Goal: Task Accomplishment & Management: Complete application form

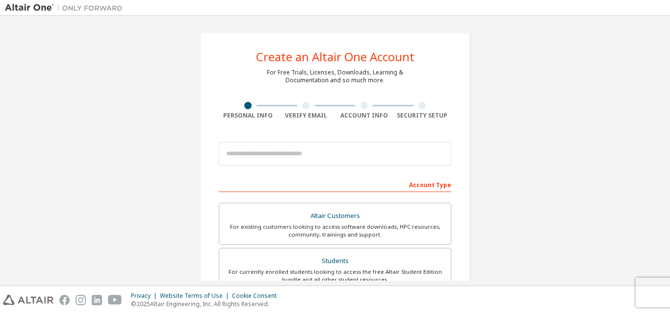
click at [348, 184] on div "Account Type" at bounding box center [335, 184] width 232 height 16
click at [429, 184] on div "Account Type" at bounding box center [335, 184] width 232 height 16
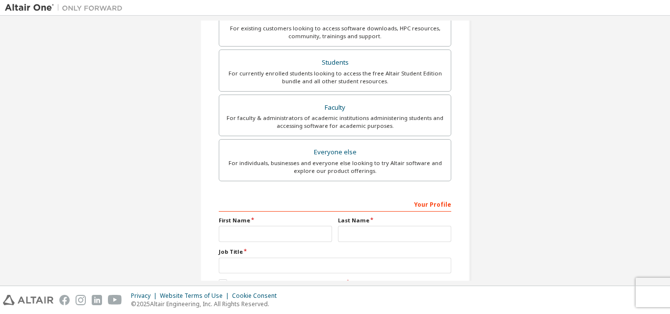
scroll to position [245, 0]
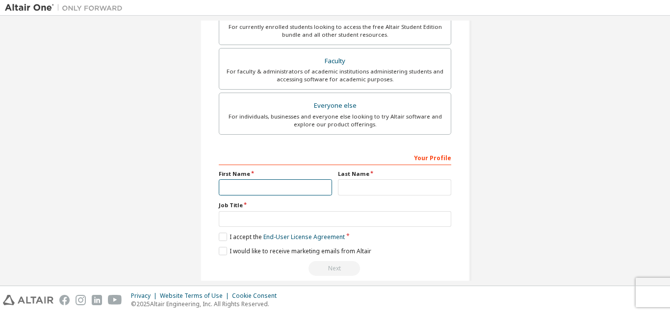
click at [256, 189] on input "text" at bounding box center [275, 187] width 113 height 16
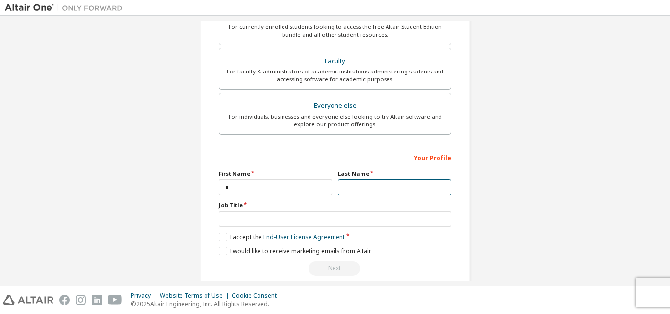
click at [365, 185] on input "text" at bounding box center [394, 187] width 113 height 16
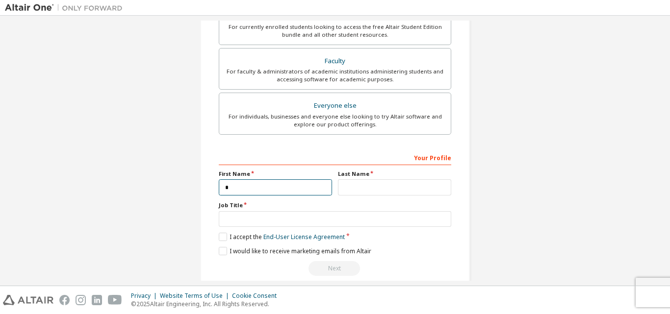
click at [248, 186] on input "*" at bounding box center [275, 187] width 113 height 16
type input "*********"
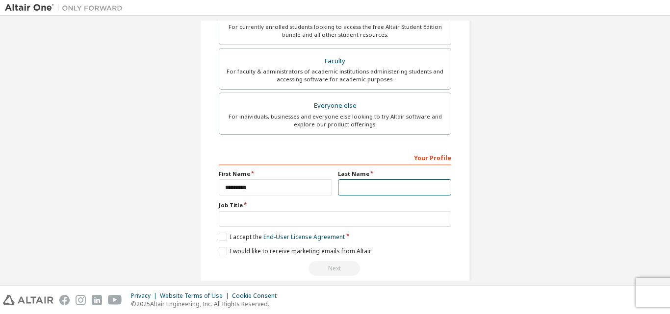
click at [368, 183] on input "text" at bounding box center [394, 187] width 113 height 16
type input "*********"
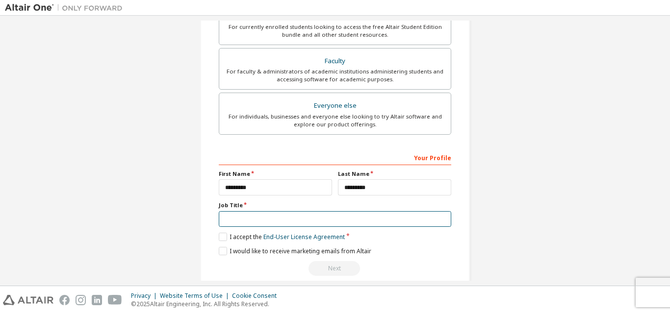
click at [262, 217] on input "text" at bounding box center [335, 219] width 232 height 16
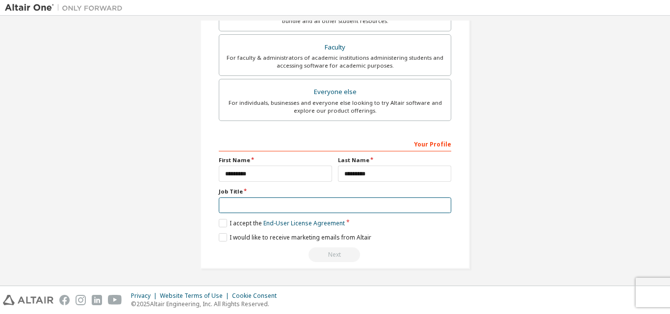
click at [252, 208] on input "text" at bounding box center [335, 206] width 232 height 16
click at [258, 208] on input "text" at bounding box center [335, 206] width 232 height 16
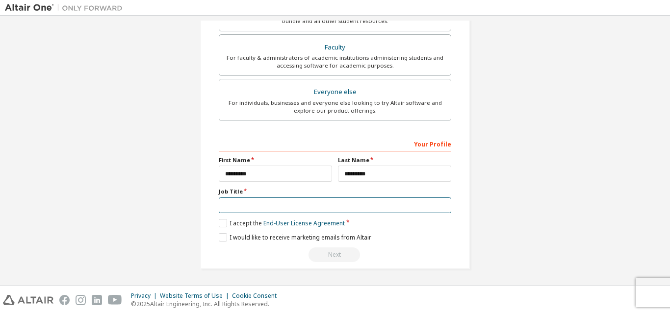
click at [258, 208] on input "text" at bounding box center [335, 206] width 232 height 16
type input "*******"
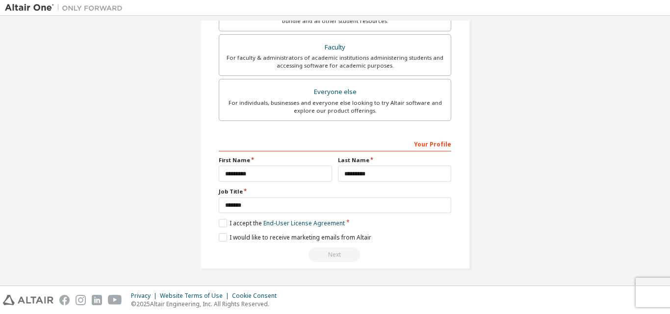
click at [322, 256] on div "Next" at bounding box center [335, 255] width 232 height 15
click at [283, 148] on div "Your Profile" at bounding box center [335, 144] width 232 height 16
click at [284, 142] on div "Your Profile" at bounding box center [335, 144] width 232 height 16
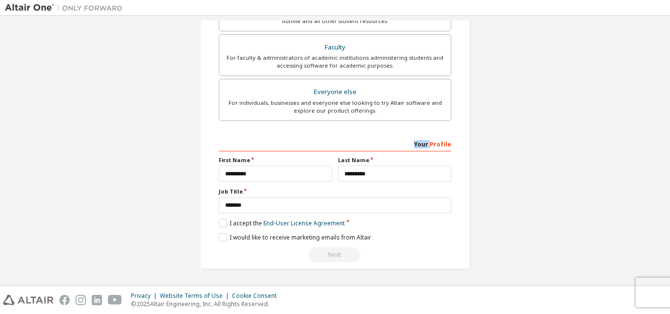
click at [284, 142] on div "Your Profile" at bounding box center [335, 144] width 232 height 16
click at [351, 191] on label "Job Title" at bounding box center [335, 192] width 232 height 8
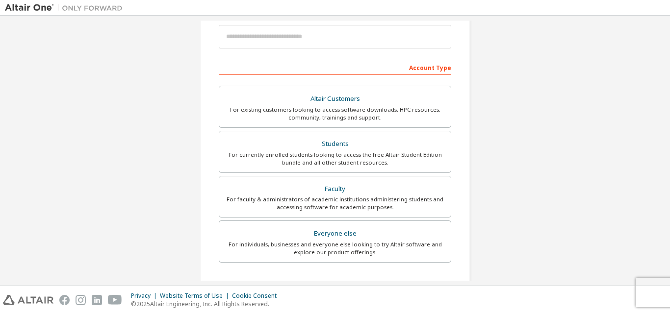
scroll to position [112, 0]
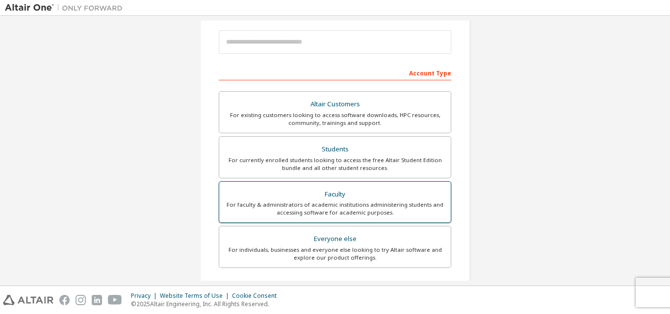
click at [371, 205] on div "For faculty & administrators of academic institutions administering students an…" at bounding box center [335, 209] width 220 height 16
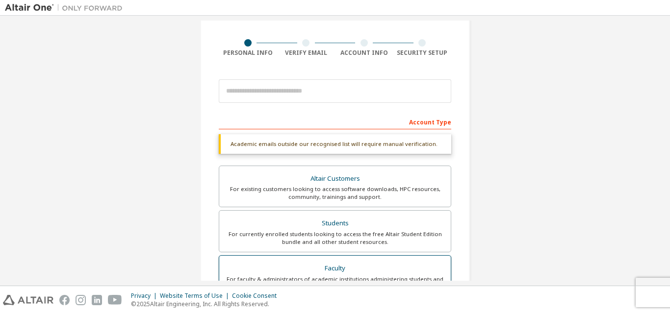
scroll to position [14, 0]
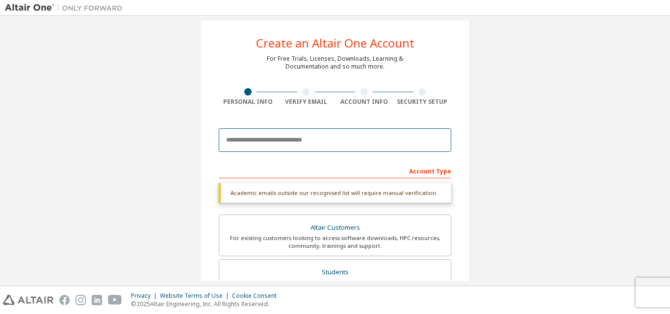
click at [296, 140] on input "email" at bounding box center [335, 140] width 232 height 24
type input "**********"
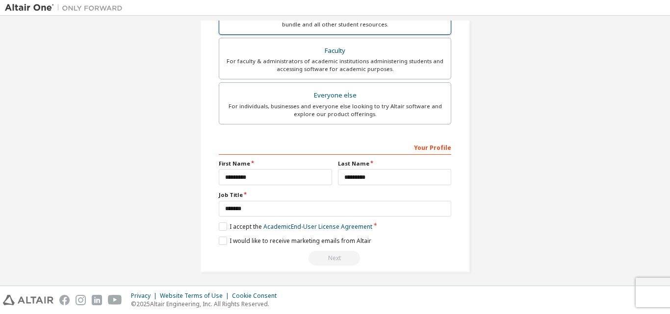
scroll to position [259, 0]
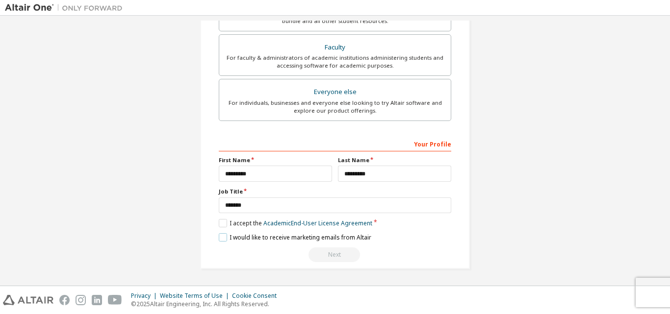
click at [222, 239] on label "I would like to receive marketing emails from Altair" at bounding box center [295, 237] width 152 height 8
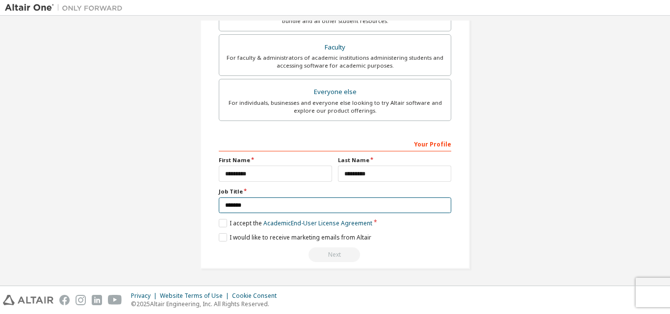
drag, startPoint x: 251, startPoint y: 208, endPoint x: 216, endPoint y: 204, distance: 35.5
click at [219, 204] on input "*******" at bounding box center [335, 206] width 232 height 16
type input "*******"
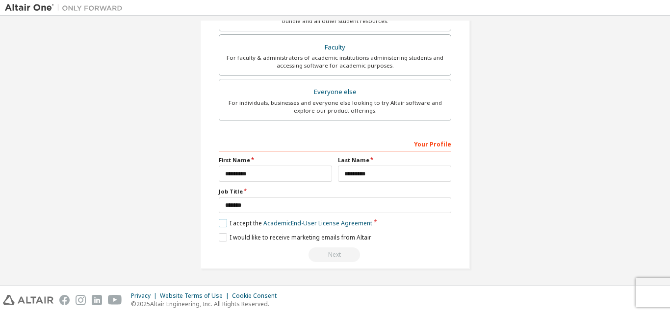
click at [219, 226] on label "I accept the Academic End-User License Agreement" at bounding box center [295, 223] width 153 height 8
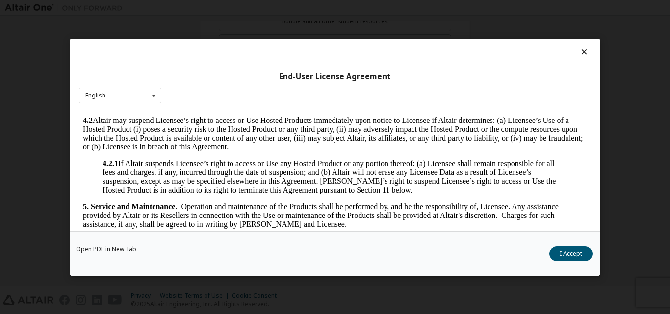
scroll to position [784, 0]
click at [580, 52] on icon at bounding box center [584, 52] width 10 height 9
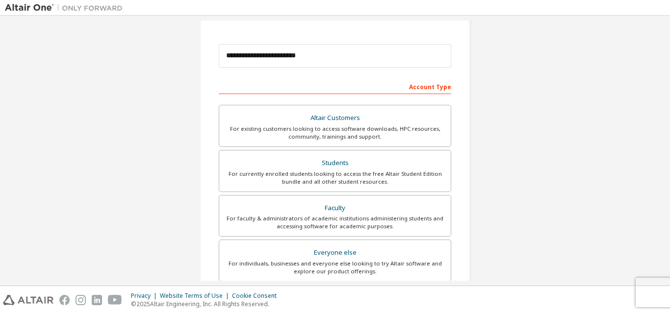
scroll to position [259, 0]
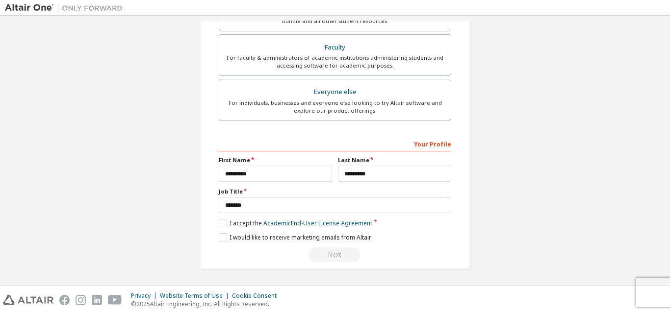
click at [326, 258] on div "Next" at bounding box center [335, 255] width 232 height 15
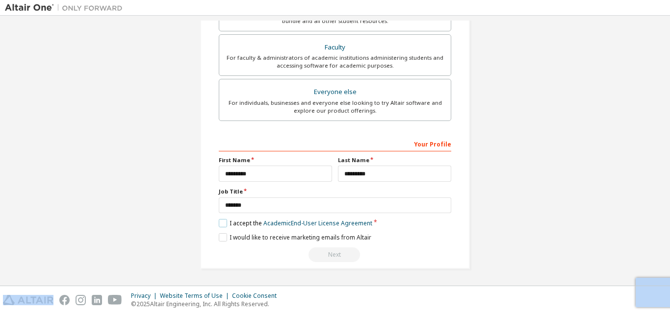
click at [221, 224] on label "I accept the Academic End-User License Agreement" at bounding box center [295, 223] width 153 height 8
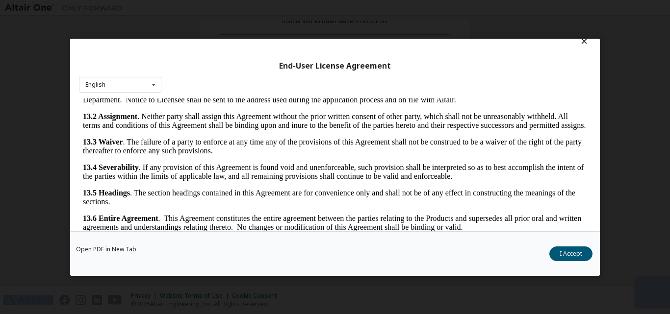
scroll to position [0, 0]
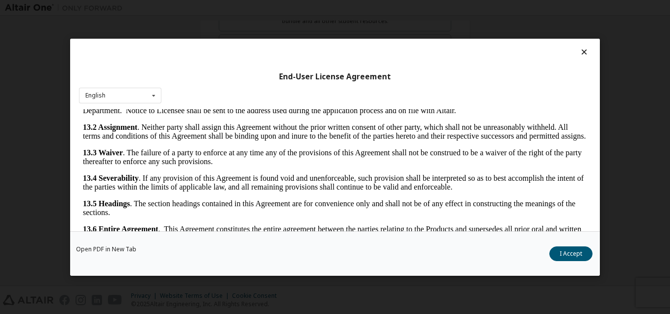
click at [579, 51] on icon at bounding box center [584, 52] width 10 height 9
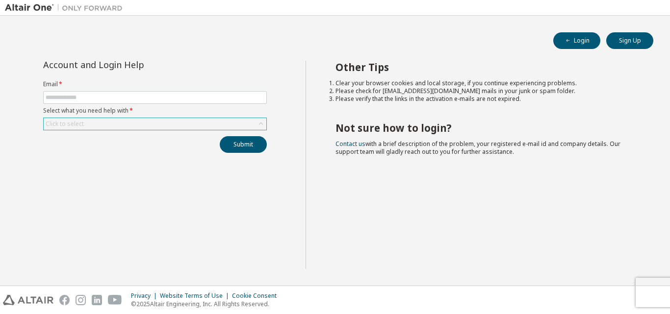
click at [234, 125] on div "Click to select" at bounding box center [155, 124] width 223 height 12
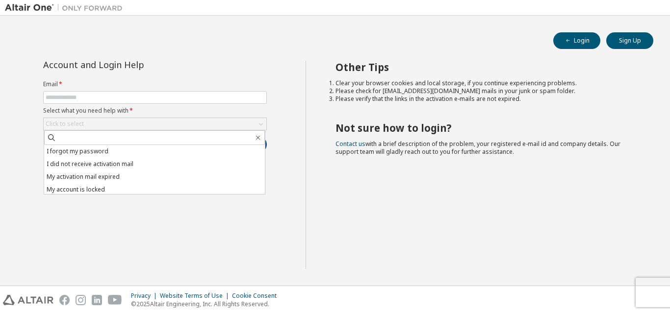
click at [312, 174] on div "Other Tips Clear your browser cookies and local storage, if you continue experi…" at bounding box center [485, 165] width 360 height 208
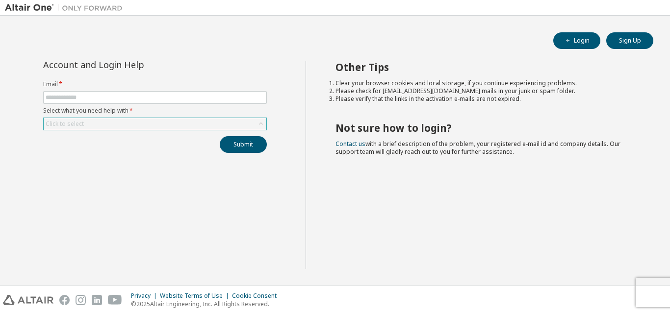
click at [205, 122] on div "Click to select" at bounding box center [155, 124] width 223 height 12
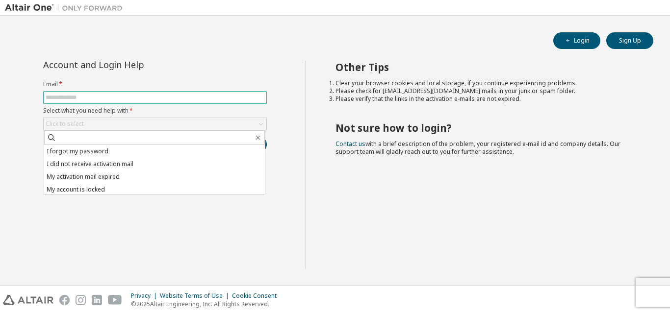
click at [104, 98] on input "text" at bounding box center [155, 98] width 219 height 8
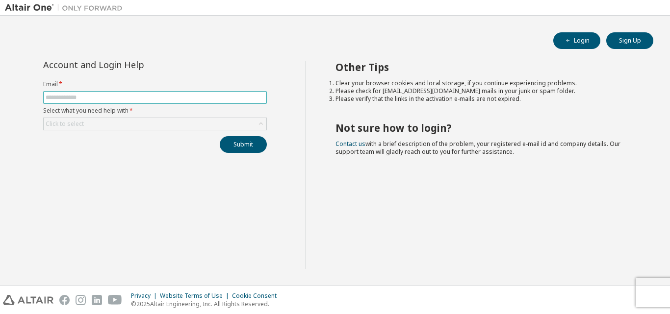
type input "**********"
click at [106, 124] on div "Click to select" at bounding box center [155, 124] width 223 height 12
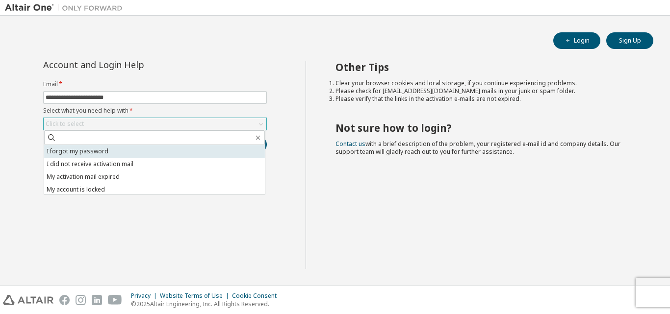
click at [93, 152] on li "I forgot my password" at bounding box center [154, 151] width 221 height 13
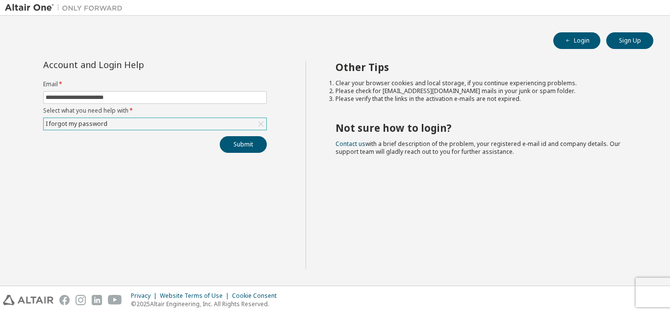
click at [241, 153] on div "**********" at bounding box center [155, 165] width 300 height 208
click at [249, 149] on button "Submit" at bounding box center [243, 144] width 47 height 17
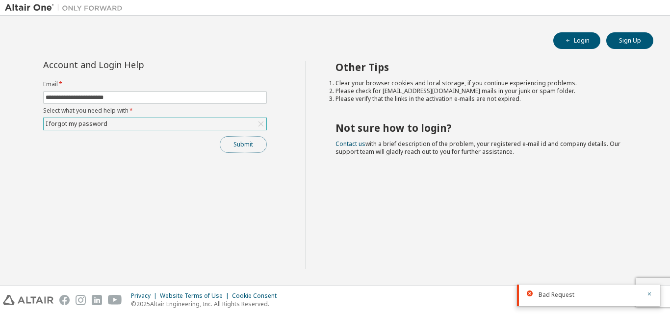
click at [231, 146] on button "Submit" at bounding box center [243, 144] width 47 height 17
click at [528, 260] on div "Bad Request" at bounding box center [588, 266] width 143 height 22
click at [648, 265] on icon "button" at bounding box center [648, 264] width 3 height 3
click at [645, 292] on div at bounding box center [646, 295] width 12 height 9
click at [646, 292] on icon "button" at bounding box center [649, 294] width 6 height 6
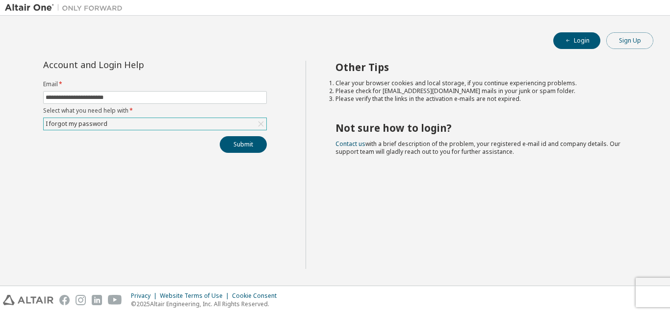
click at [623, 46] on button "Sign Up" at bounding box center [629, 40] width 47 height 17
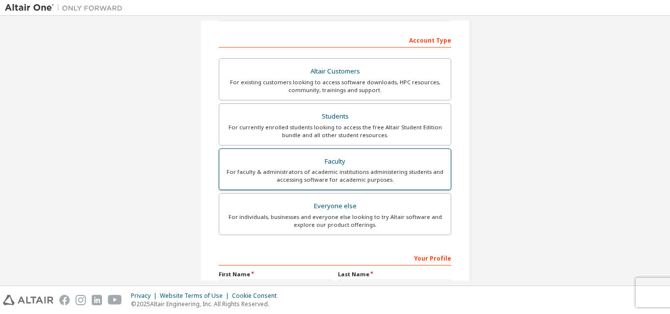
scroll to position [147, 0]
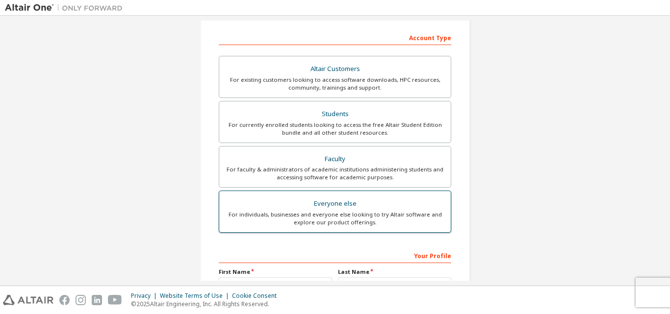
click at [354, 207] on div "Everyone else" at bounding box center [335, 204] width 220 height 14
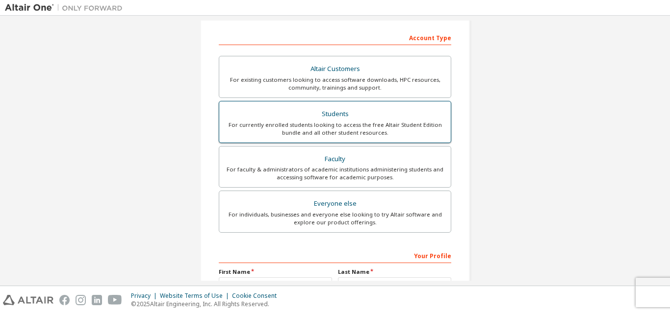
scroll to position [49, 0]
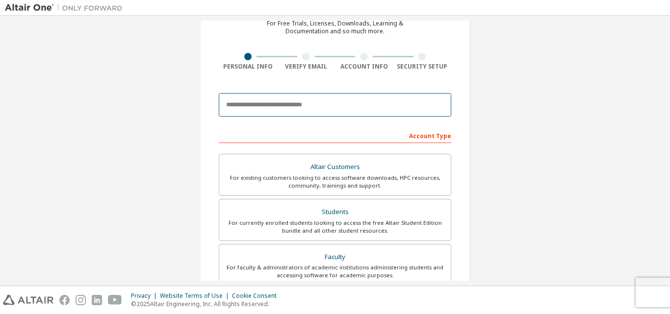
click at [303, 112] on input "email" at bounding box center [335, 105] width 232 height 24
type input "**********"
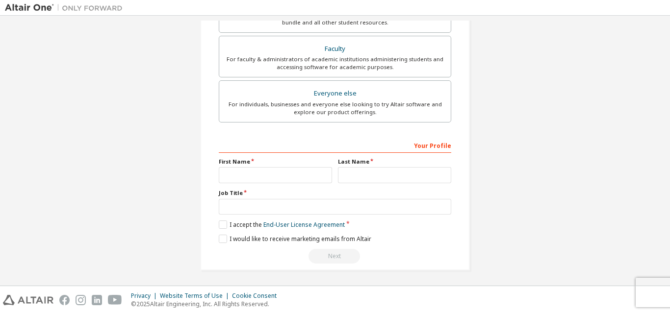
scroll to position [259, 0]
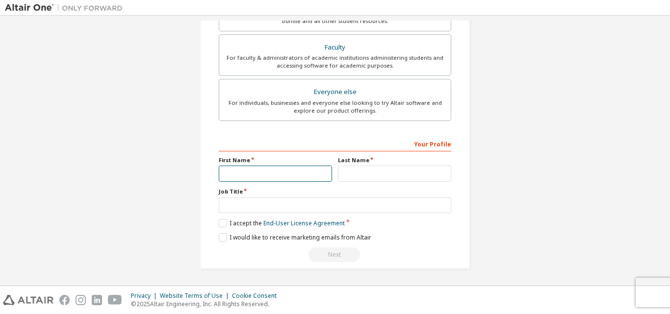
click at [234, 174] on input "text" at bounding box center [275, 174] width 113 height 16
type input "*********"
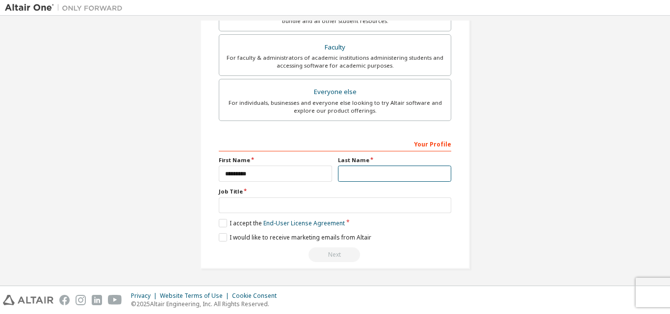
click at [362, 171] on input "text" at bounding box center [394, 174] width 113 height 16
click at [354, 175] on input "********" at bounding box center [394, 174] width 113 height 16
type input "*********"
click at [303, 213] on div "Your Profile First Name ********* Last Name ********* Job Title Please provide …" at bounding box center [335, 199] width 232 height 127
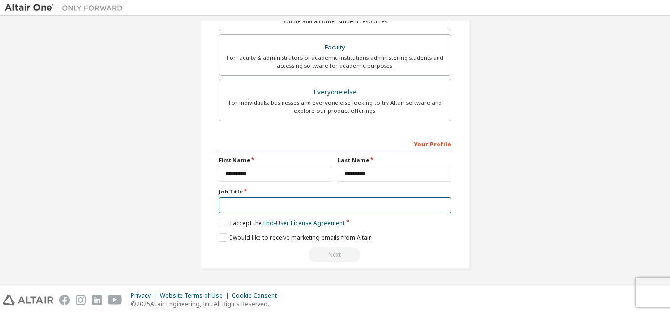
click at [285, 204] on input "text" at bounding box center [335, 206] width 232 height 16
type input "*******"
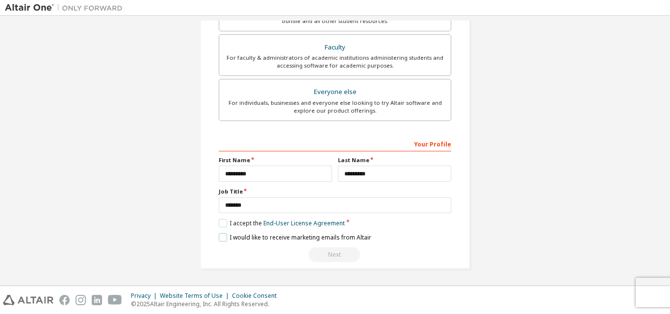
click at [222, 238] on label "I would like to receive marketing emails from Altair" at bounding box center [295, 237] width 152 height 8
click at [335, 256] on div "Next" at bounding box center [335, 255] width 232 height 15
click at [224, 223] on label "I accept the End-User License Agreement" at bounding box center [282, 223] width 126 height 8
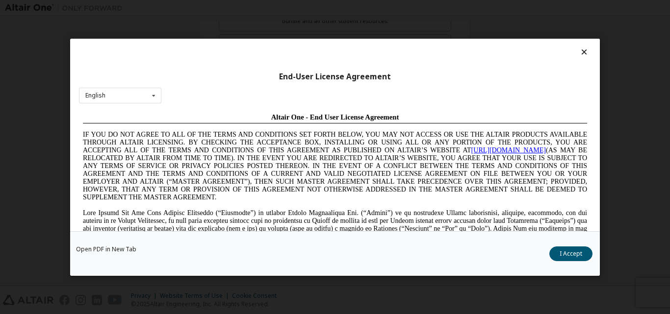
scroll to position [0, 0]
click at [569, 251] on button "I Accept" at bounding box center [570, 253] width 43 height 15
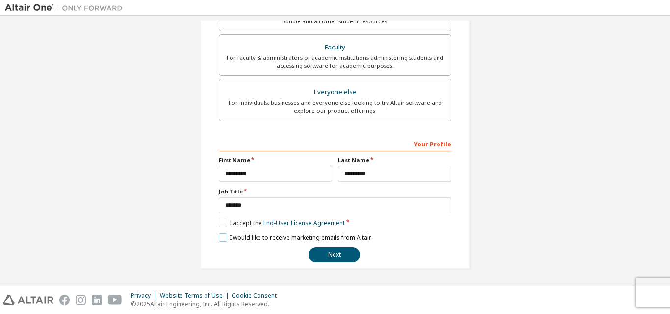
click at [221, 234] on label "I would like to receive marketing emails from Altair" at bounding box center [295, 237] width 152 height 8
click at [344, 257] on button "Next" at bounding box center [333, 255] width 51 height 15
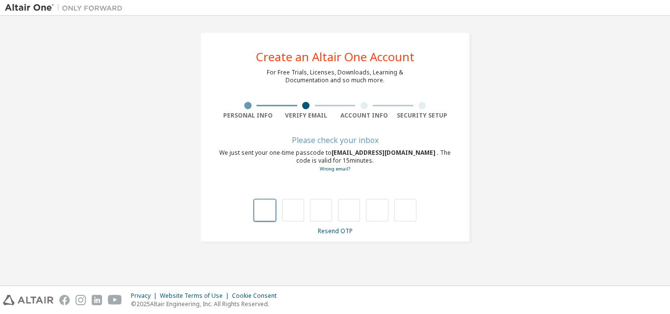
type input "*"
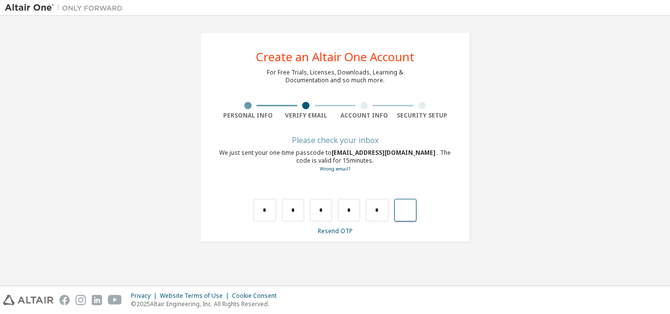
type input "*"
